Goal: Communication & Community: Answer question/provide support

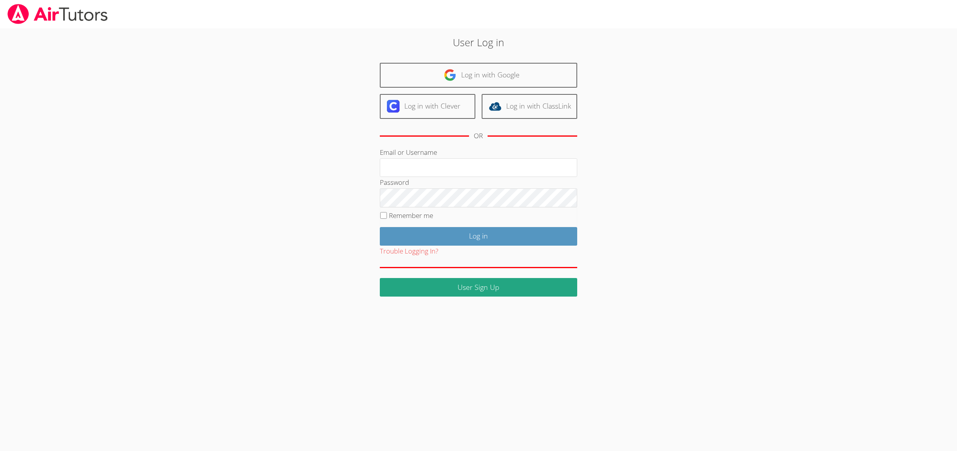
click at [292, 233] on div "User Log in Log in with Google Log in with Clever Log in with ClassLink OR Emai…" at bounding box center [478, 166] width 517 height 262
click at [432, 167] on input "Email or Username" at bounding box center [478, 167] width 197 height 19
type input "sacariana"
click at [419, 238] on input "Log in" at bounding box center [478, 236] width 197 height 19
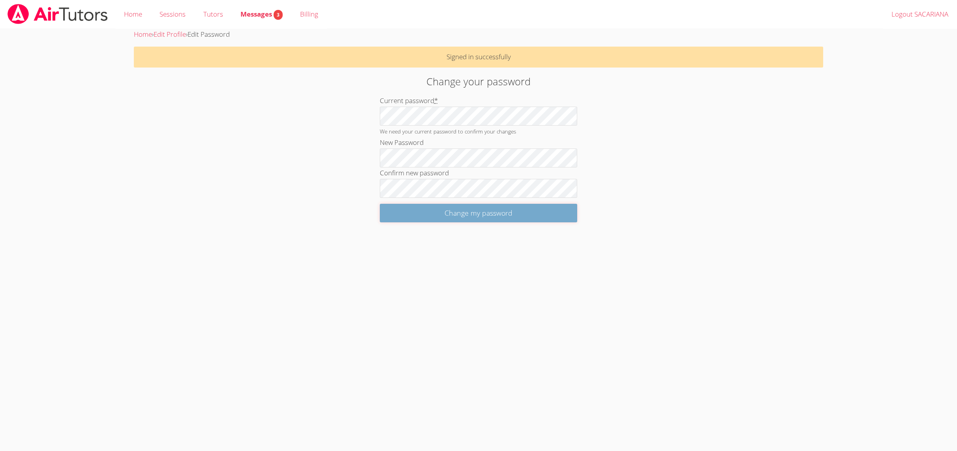
click at [404, 213] on input "Change my password" at bounding box center [478, 213] width 197 height 19
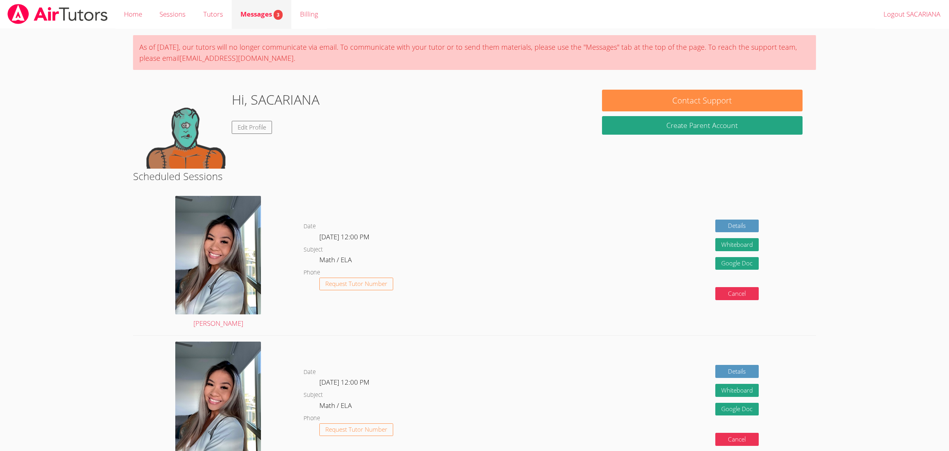
click at [262, 16] on span "Messages 3" at bounding box center [261, 13] width 42 height 9
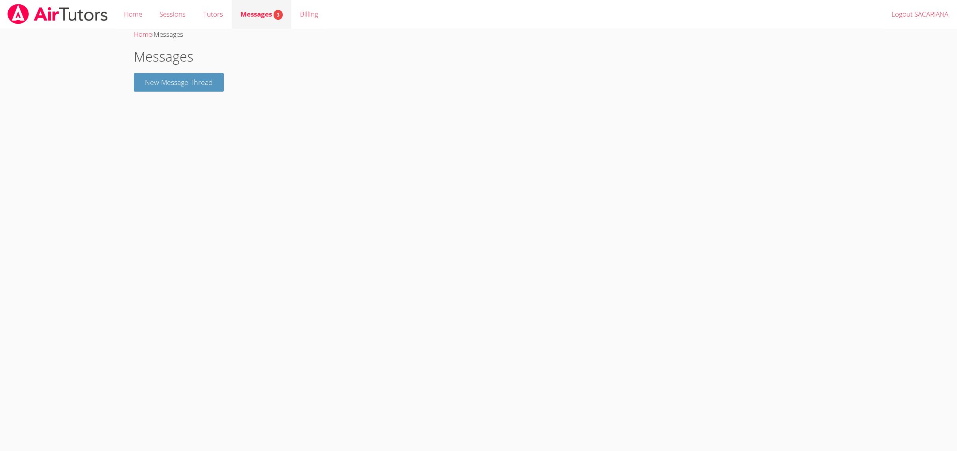
click at [276, 16] on span "3" at bounding box center [277, 15] width 9 height 10
